Goal: Task Accomplishment & Management: Complete application form

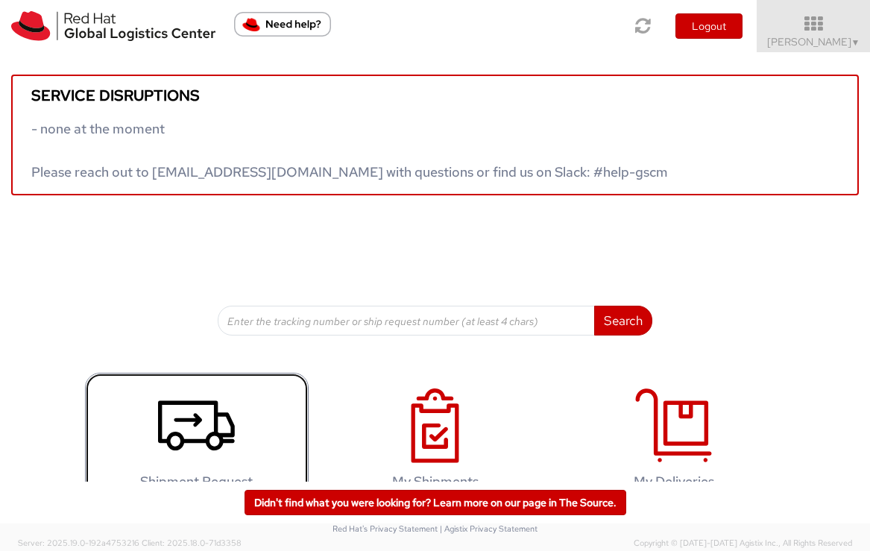
click at [195, 413] on use at bounding box center [196, 426] width 77 height 50
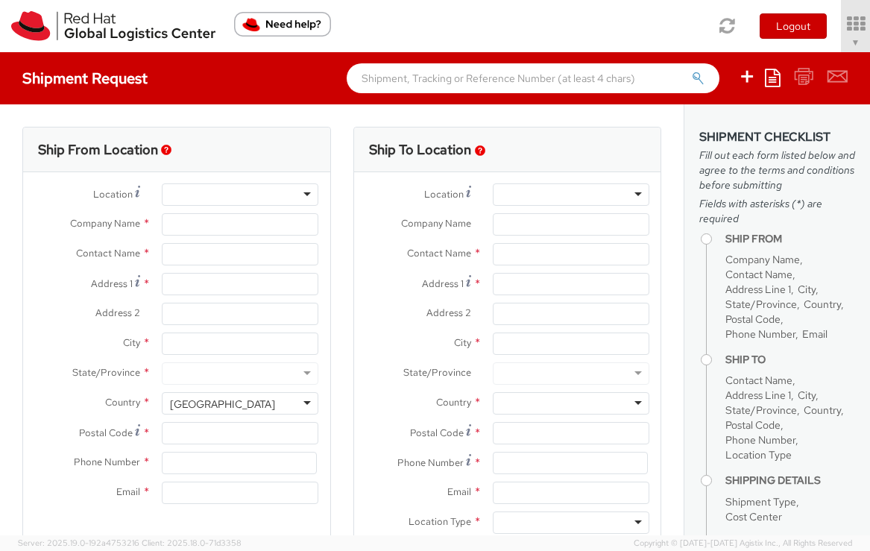
select select "512"
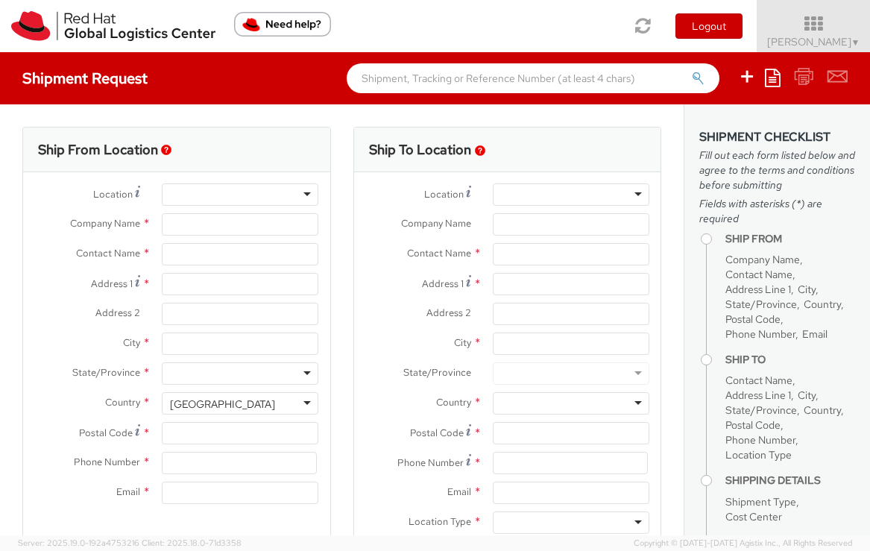
select select
type input "Red Hat"
type input "[PERSON_NAME]"
type input "lburwell@redhat.com"
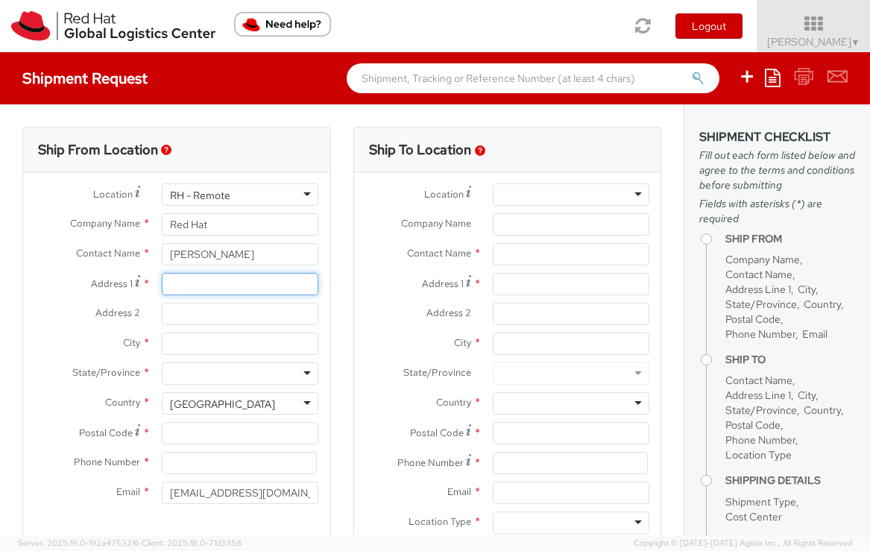
click at [206, 281] on input "Address 1 *" at bounding box center [240, 284] width 157 height 22
type input "43267 Mission Hills Way"
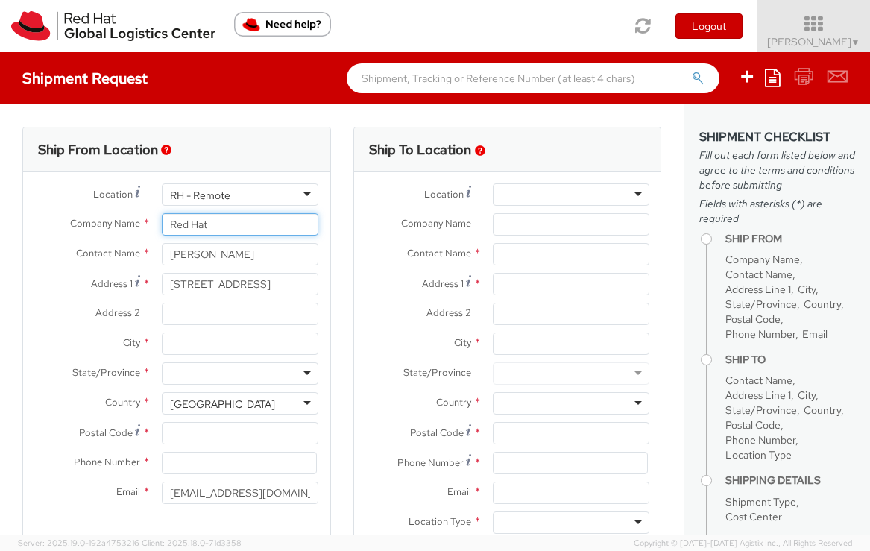
type input "Red Hat, Inc."
type input "Leesburg"
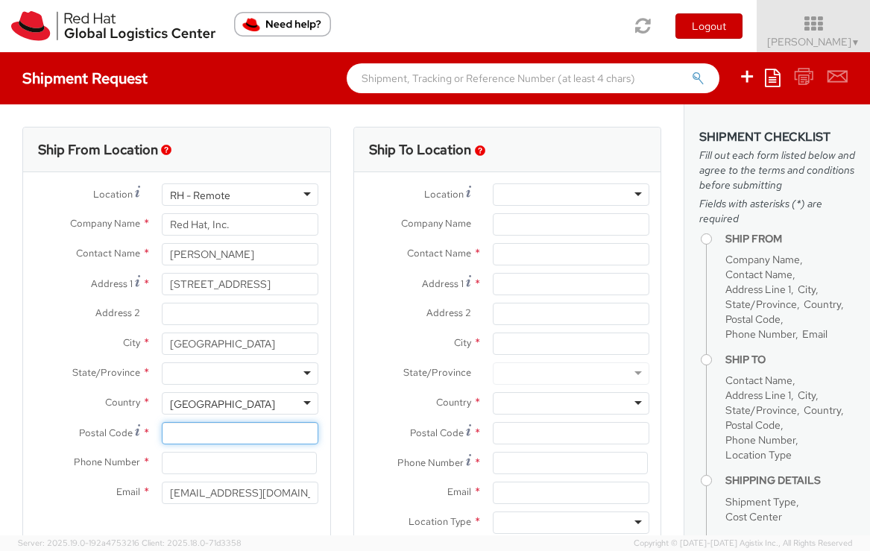
type input "20176"
type input "7039812398"
click at [228, 368] on div at bounding box center [240, 373] width 157 height 22
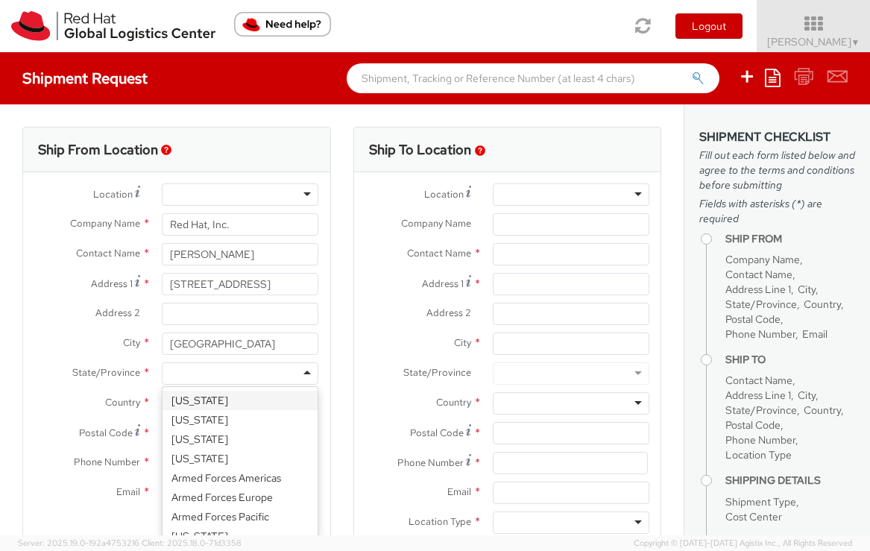
type input "v"
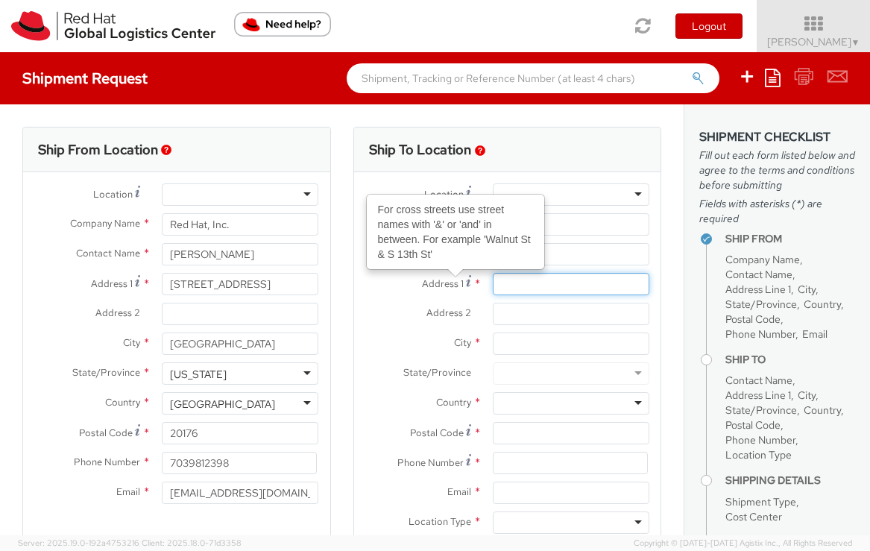
click at [526, 292] on input "Address 1 For cross streets use street names with '&' or 'and' in between. For …" at bounding box center [571, 284] width 157 height 22
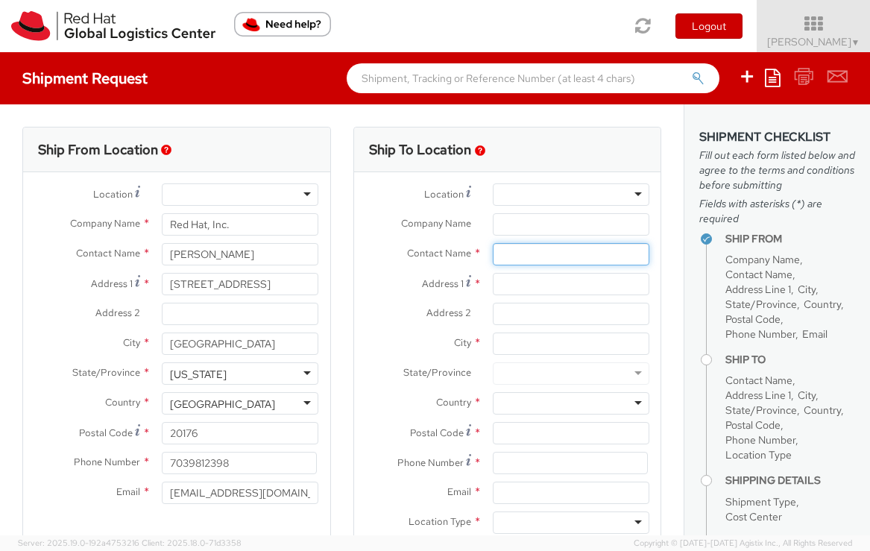
click at [527, 258] on input "text" at bounding box center [571, 254] width 157 height 22
type input "Philip joyner"
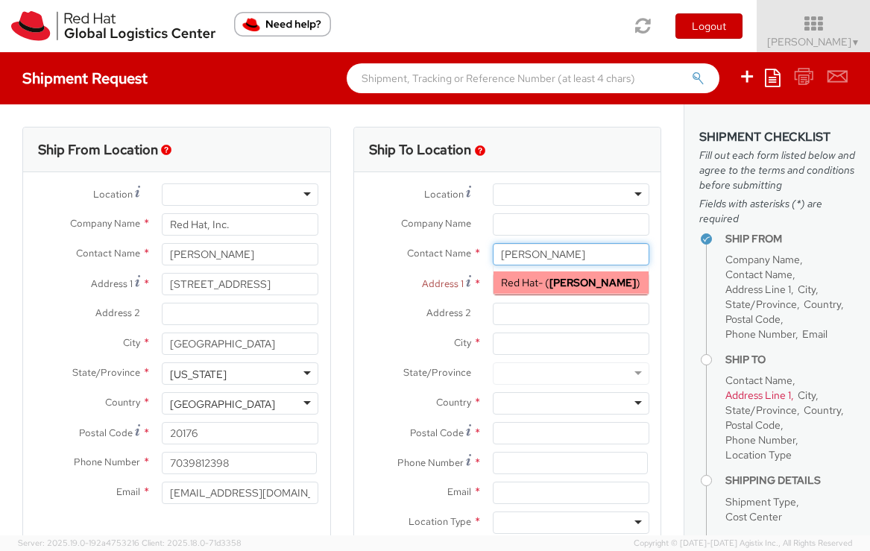
click at [553, 289] on strong "Philip Joyner" at bounding box center [593, 282] width 87 height 13
type input "Red Hat"
type input "Philip Joyner"
type input "pjoyner@redhat.com"
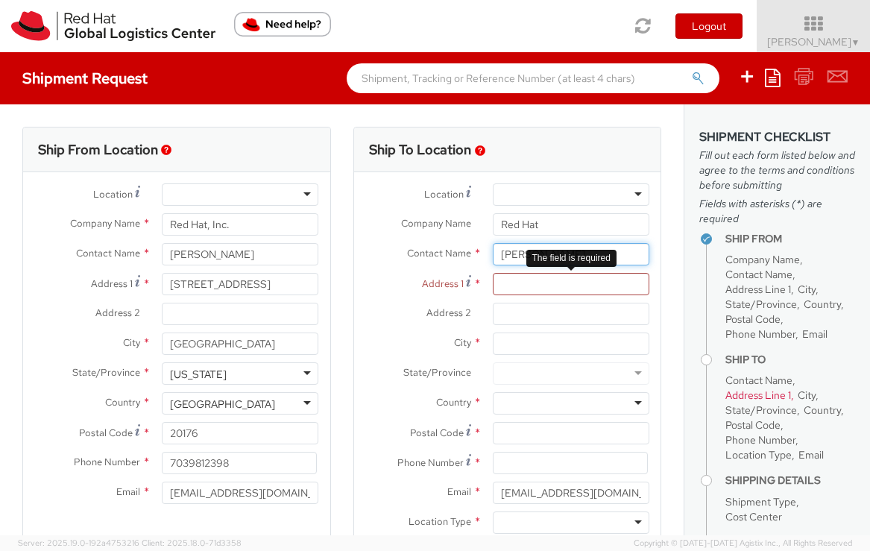
type input "Philip Joyner"
click at [523, 283] on input "Address 1 *" at bounding box center [571, 284] width 157 height 22
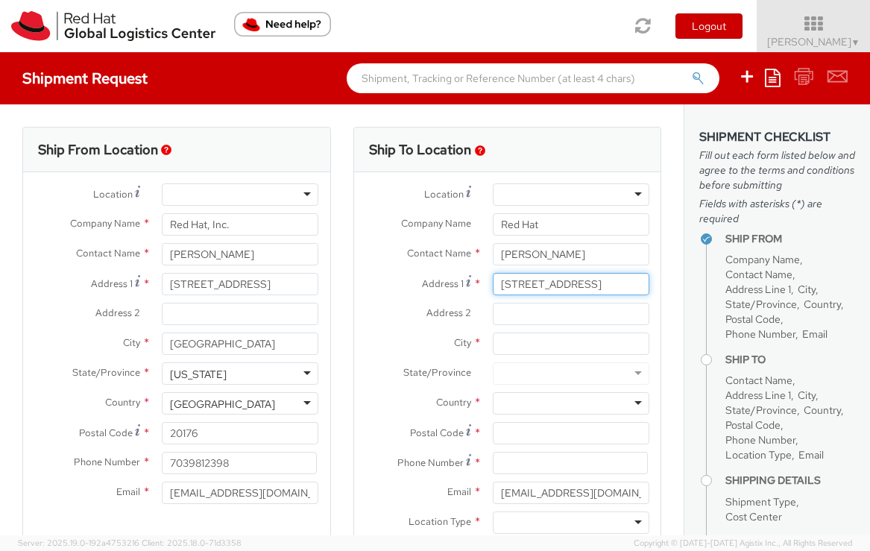
type input "9840 International Drive"
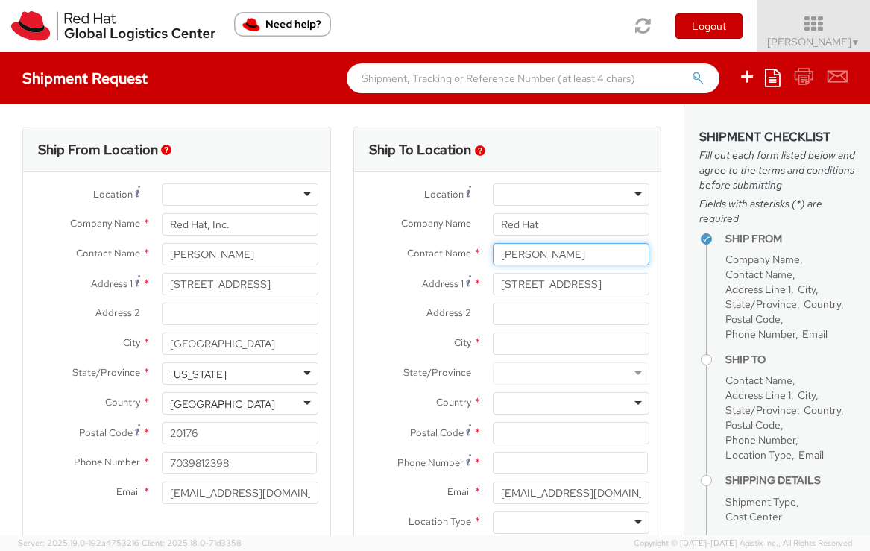
click at [502, 253] on input "Philip Joyner" at bounding box center [571, 254] width 157 height 22
type input "Hotel Guest - Philip Joyner"
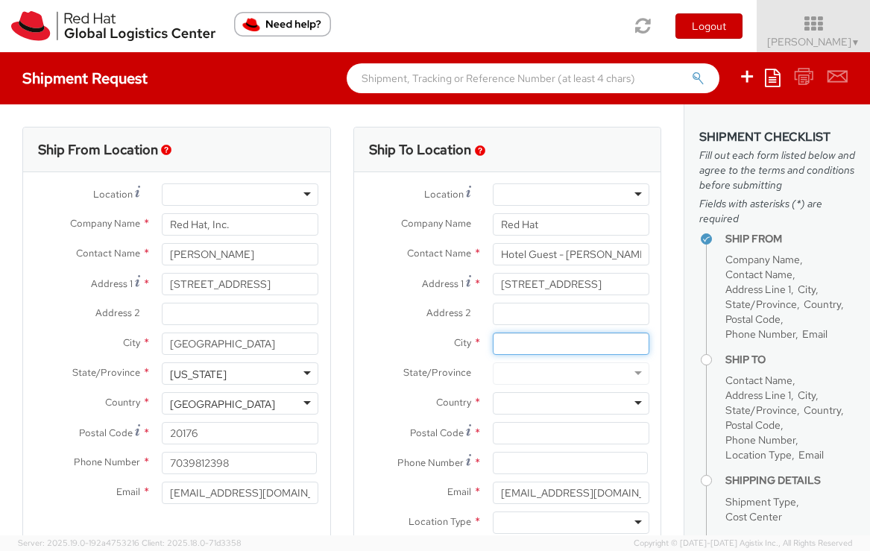
click at [517, 341] on input "City *" at bounding box center [571, 344] width 157 height 22
type input "Orlando"
click at [540, 369] on div at bounding box center [571, 373] width 157 height 22
click at [530, 407] on div at bounding box center [571, 403] width 157 height 22
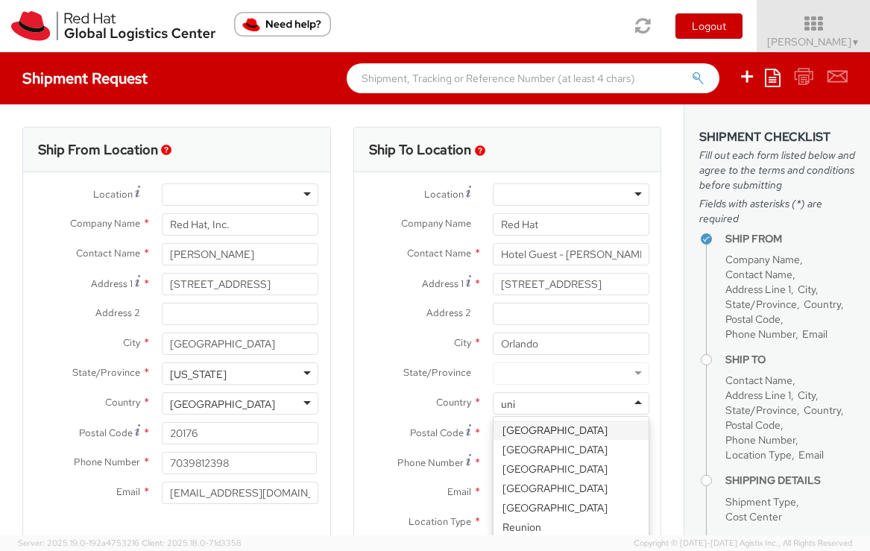
type input "unit"
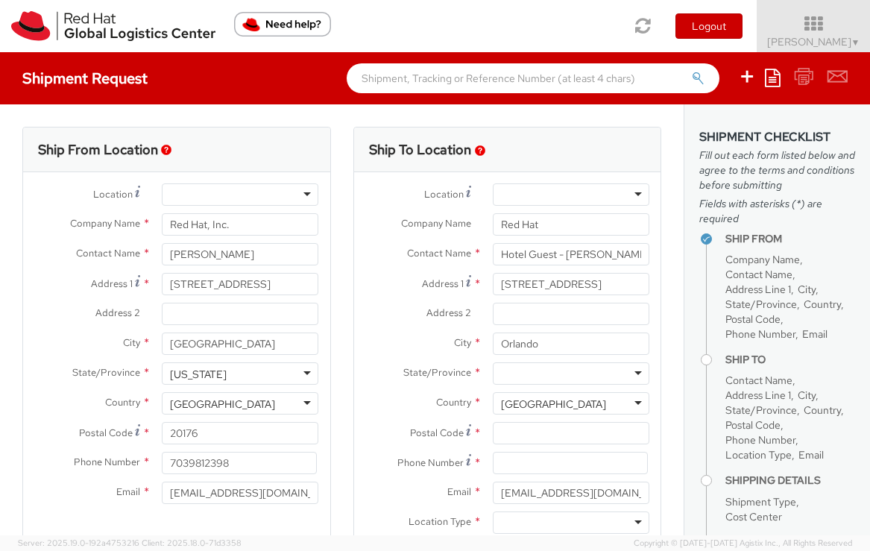
click at [541, 371] on div at bounding box center [571, 373] width 157 height 22
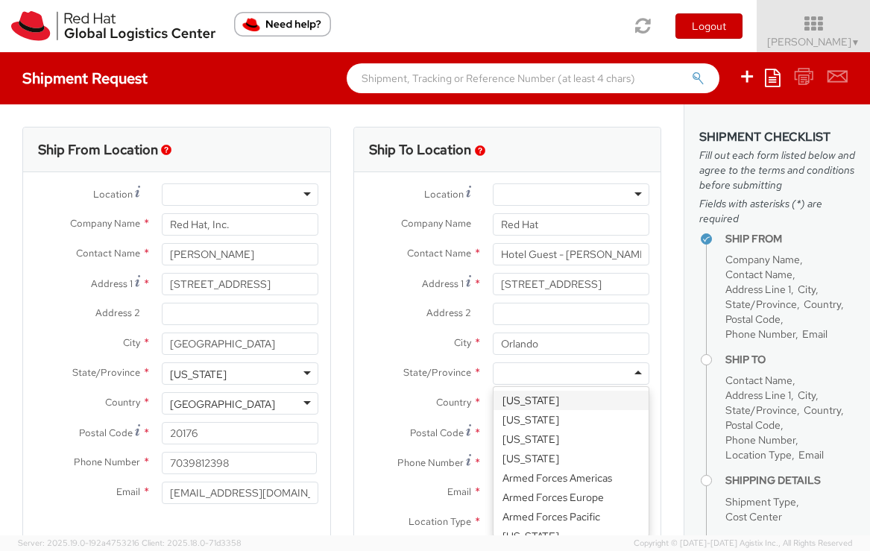
type input "f"
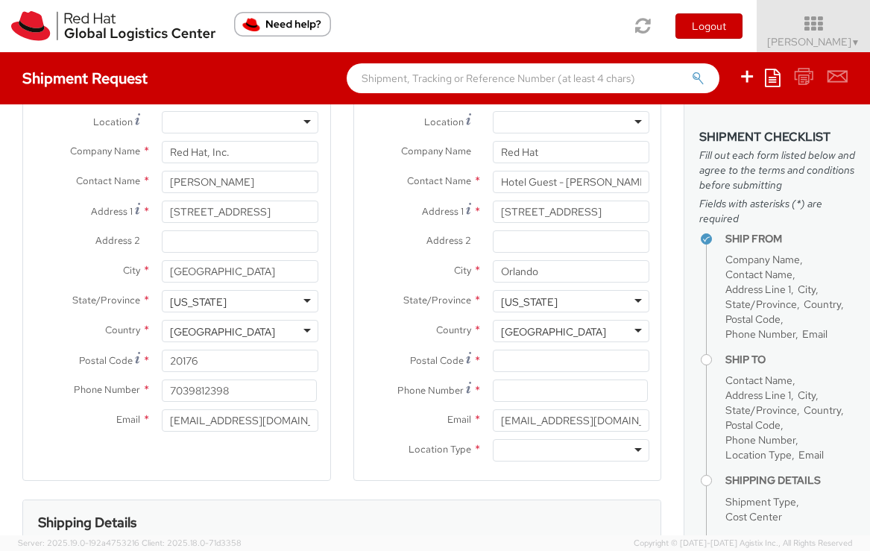
scroll to position [73, 0]
click at [553, 355] on input "Postal Code *" at bounding box center [571, 360] width 157 height 22
type input "32819"
click at [565, 380] on input at bounding box center [570, 390] width 155 height 22
type input "7042811536"
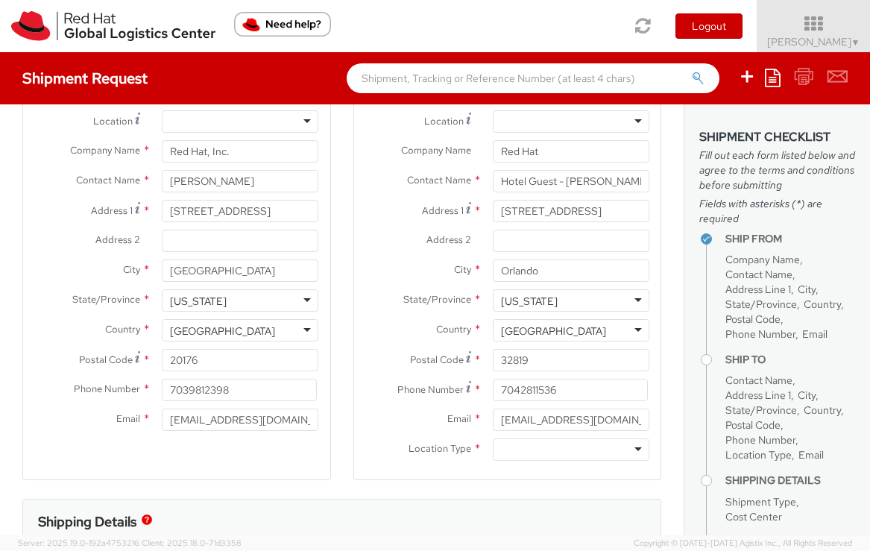
click at [591, 449] on div at bounding box center [571, 450] width 157 height 22
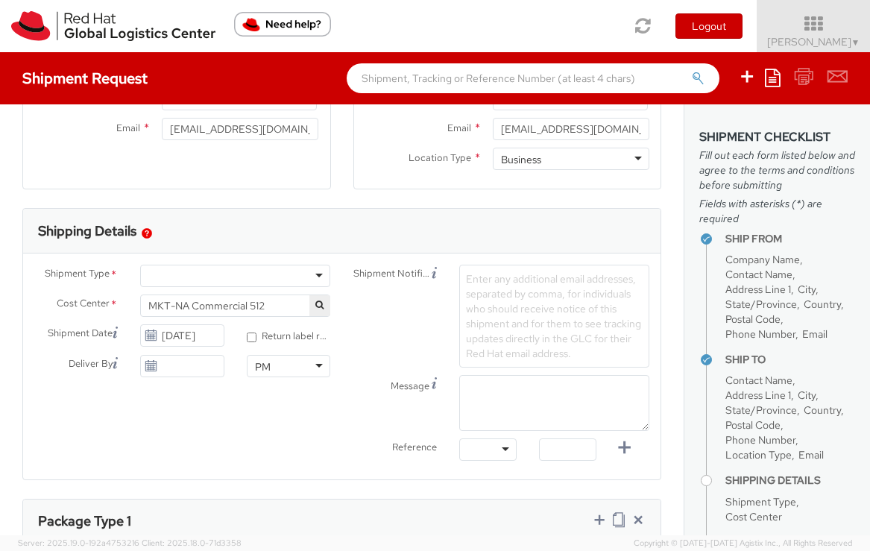
scroll to position [365, 0]
click at [275, 271] on div at bounding box center [235, 274] width 190 height 22
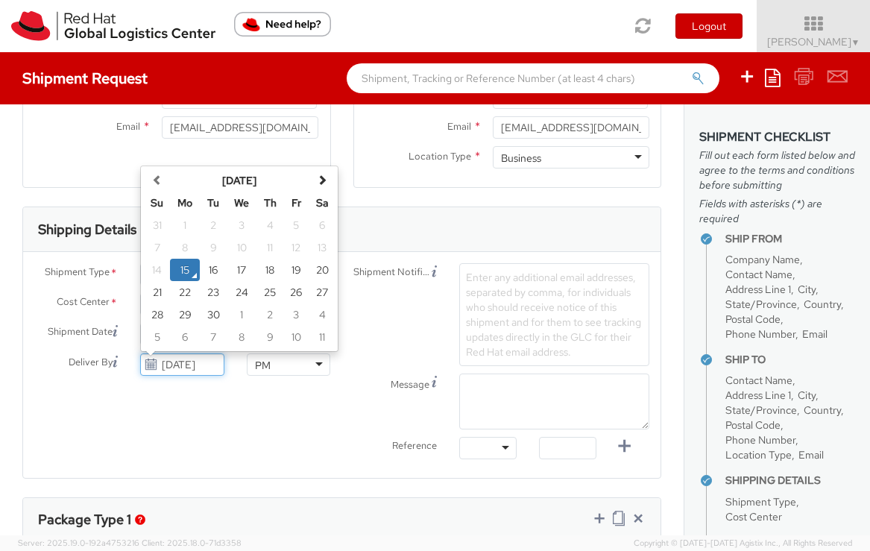
click at [207, 368] on input "09/15/2025" at bounding box center [182, 365] width 84 height 22
click at [270, 277] on td "18" at bounding box center [270, 270] width 27 height 22
type input "09/18/2025"
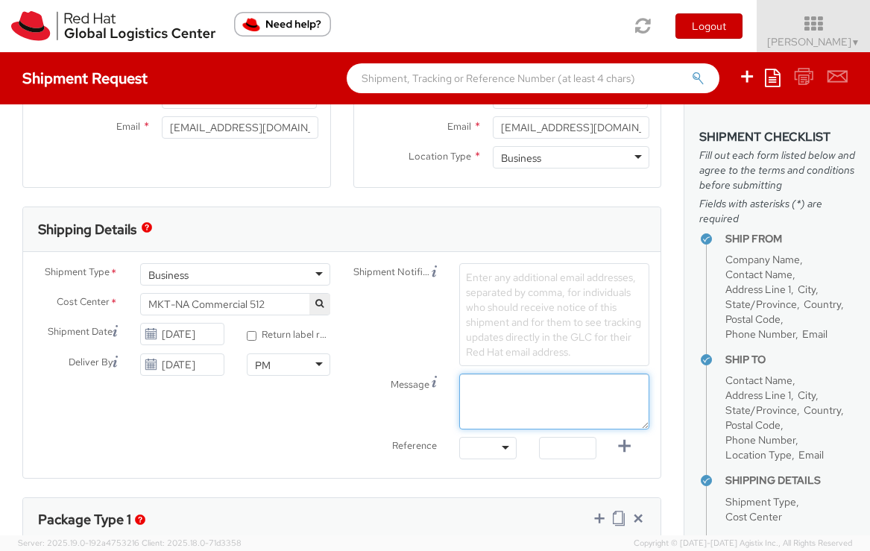
click at [496, 406] on textarea "Message" at bounding box center [554, 402] width 190 height 56
click at [287, 428] on div "Shipment Type * Business Business Batch Business Personal Cost Center * MKT-NA …" at bounding box center [342, 365] width 638 height 204
click at [600, 386] on textarea "swags - notebooks and pens for FLVS" at bounding box center [554, 402] width 190 height 56
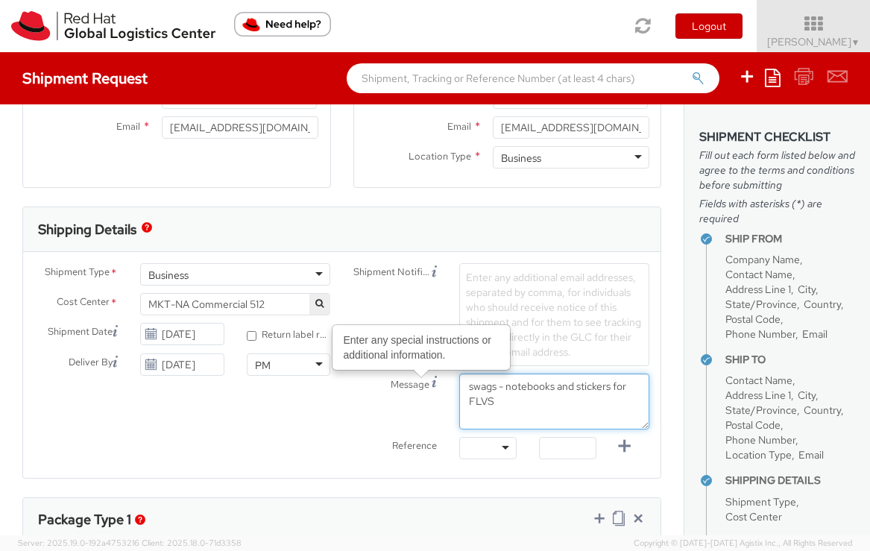
type textarea "swags - notebooks and stickers for FLVS"
click at [281, 424] on div "Shipment Type * Business Business Batch Business Personal Cost Center * MKT-NA …" at bounding box center [342, 365] width 638 height 204
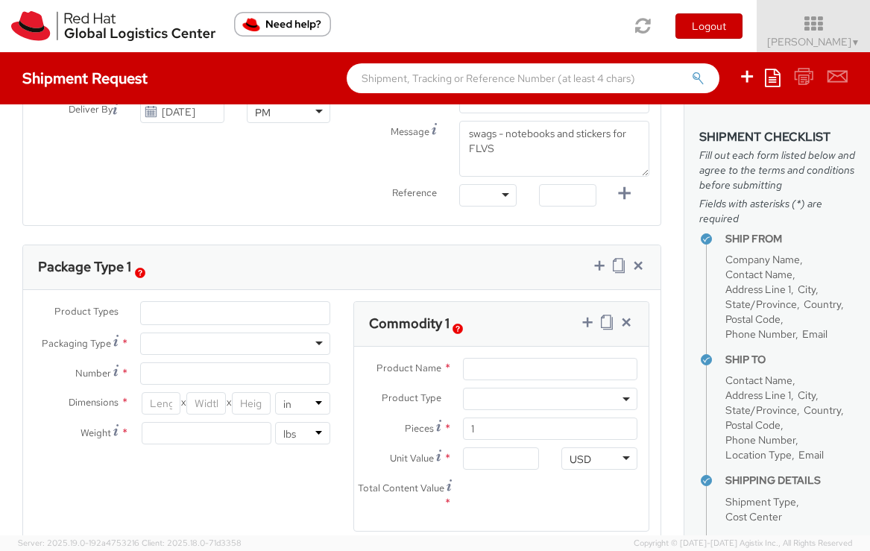
scroll to position [642, 0]
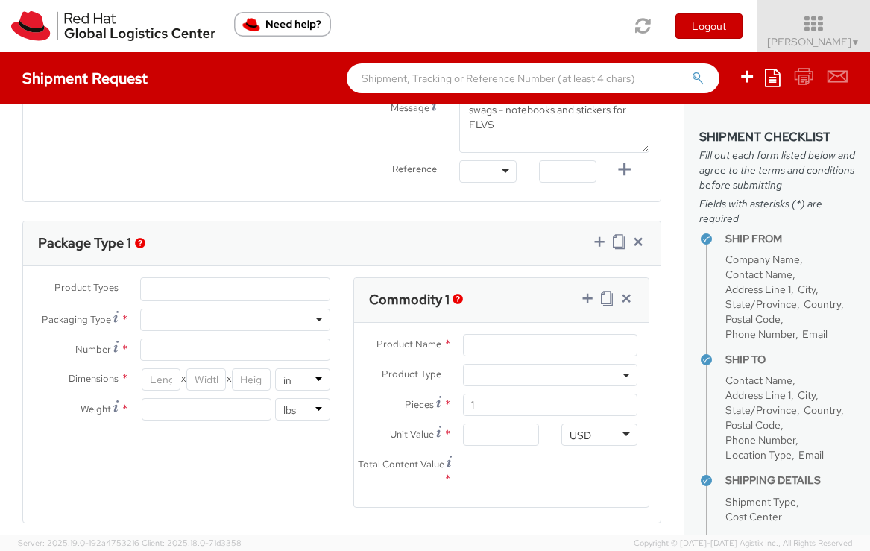
click at [222, 319] on div at bounding box center [235, 320] width 190 height 22
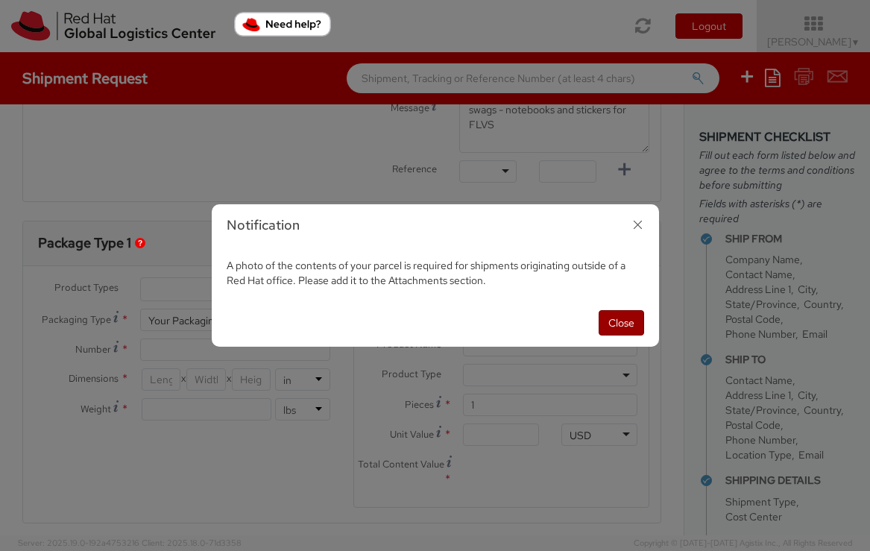
click at [615, 321] on button "Close" at bounding box center [621, 322] width 45 height 25
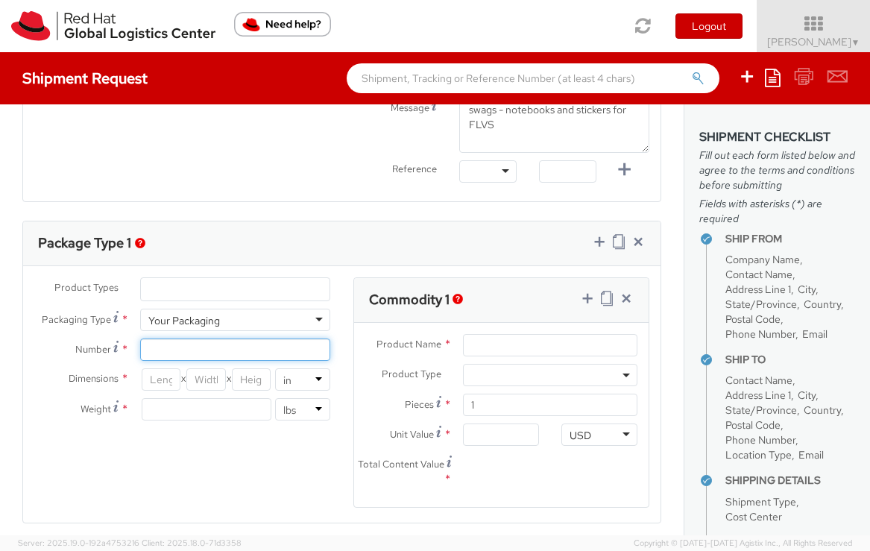
click at [224, 350] on input "Number *" at bounding box center [235, 350] width 190 height 22
type input "1"
click at [160, 382] on input "number" at bounding box center [161, 379] width 39 height 22
type input "18"
click at [205, 380] on input "number" at bounding box center [205, 379] width 39 height 22
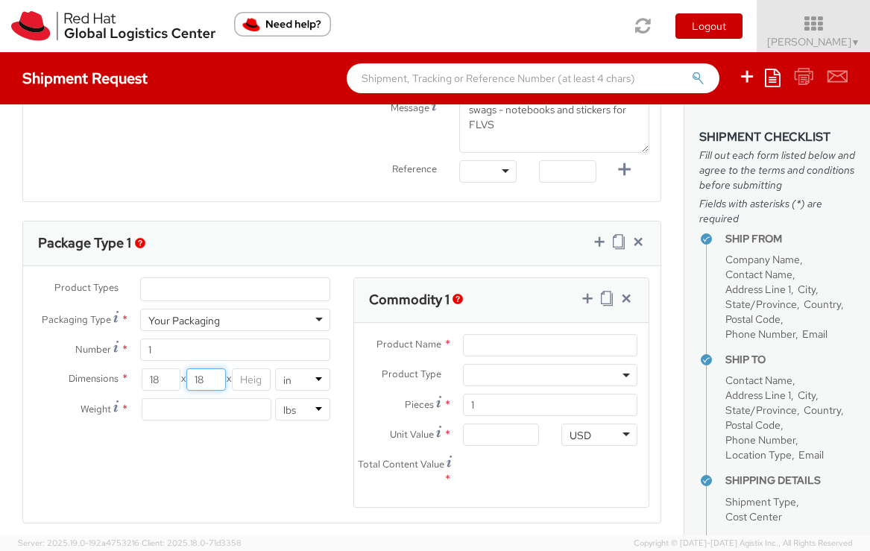
type input "18"
click at [252, 377] on input "number" at bounding box center [251, 379] width 39 height 22
type input "14"
click at [227, 411] on input "number" at bounding box center [207, 409] width 130 height 22
type input "10"
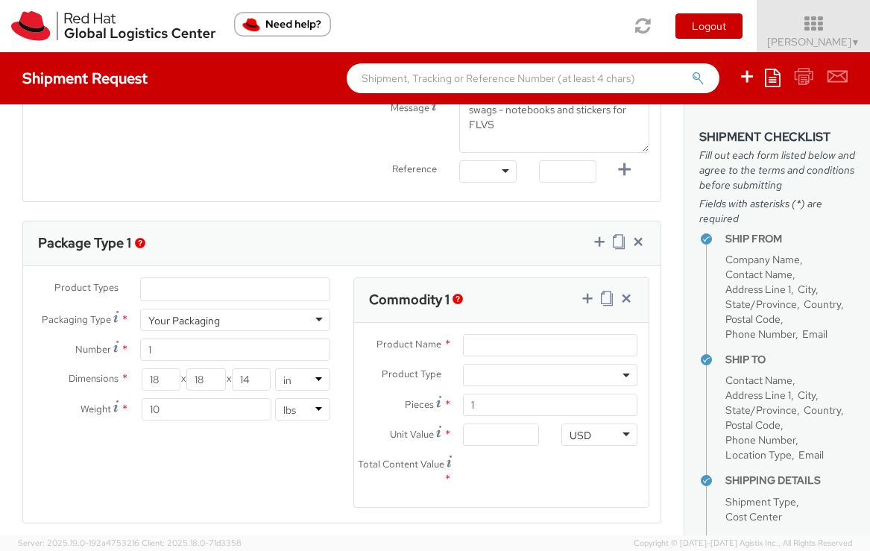
click at [260, 502] on div "Product Types * Documents Docking Station Laptop Monitor Other Hardware Server …" at bounding box center [342, 401] width 638 height 249
click at [498, 345] on input "Product Name *" at bounding box center [550, 345] width 175 height 22
type input "various"
click at [484, 439] on input "Unit Value *" at bounding box center [501, 435] width 76 height 22
type input "5.00"
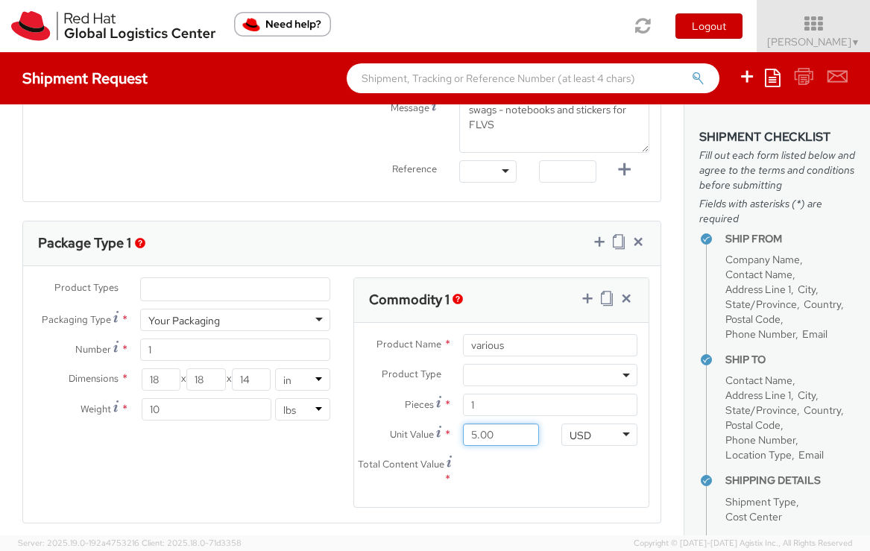
type input "5.00"
click at [321, 469] on div "Product Types * Documents Docking Station Laptop Monitor Other Hardware Server …" at bounding box center [342, 401] width 638 height 249
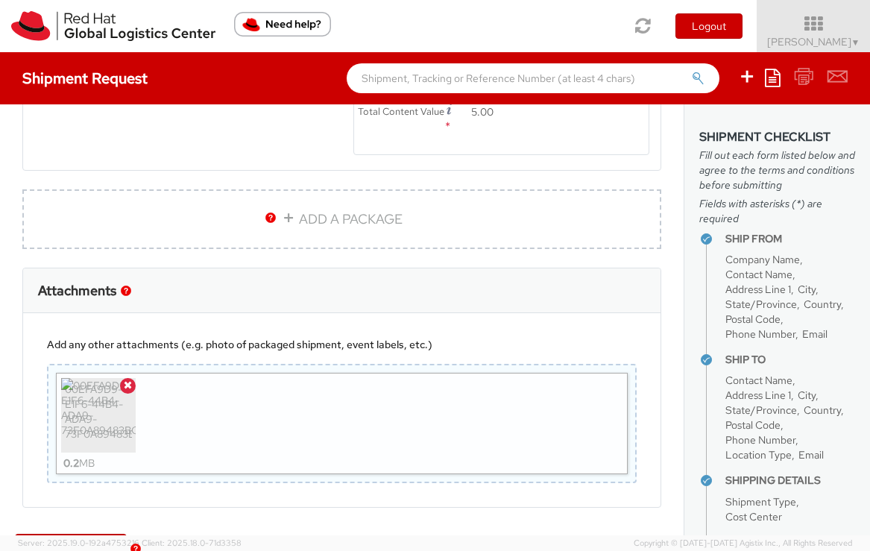
scroll to position [1046, 0]
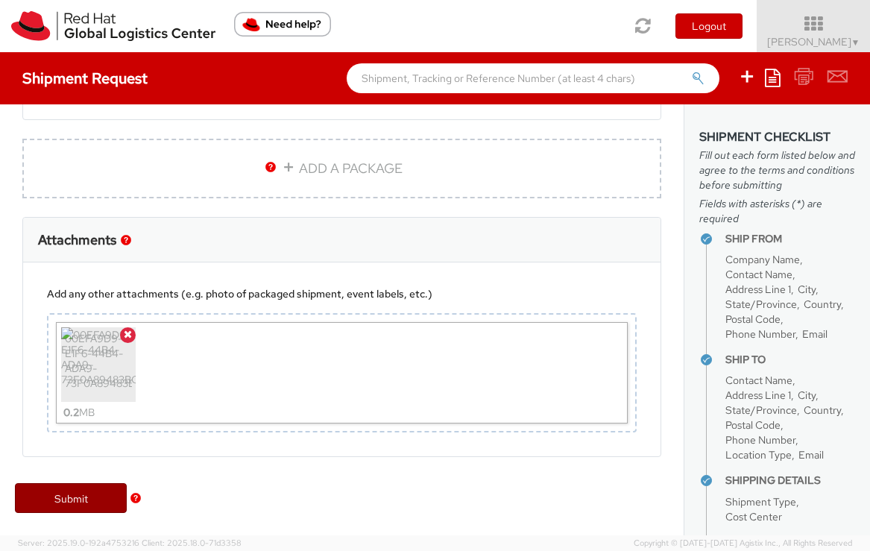
click at [69, 500] on link "Submit" at bounding box center [71, 498] width 112 height 30
